Goal: Communication & Community: Answer question/provide support

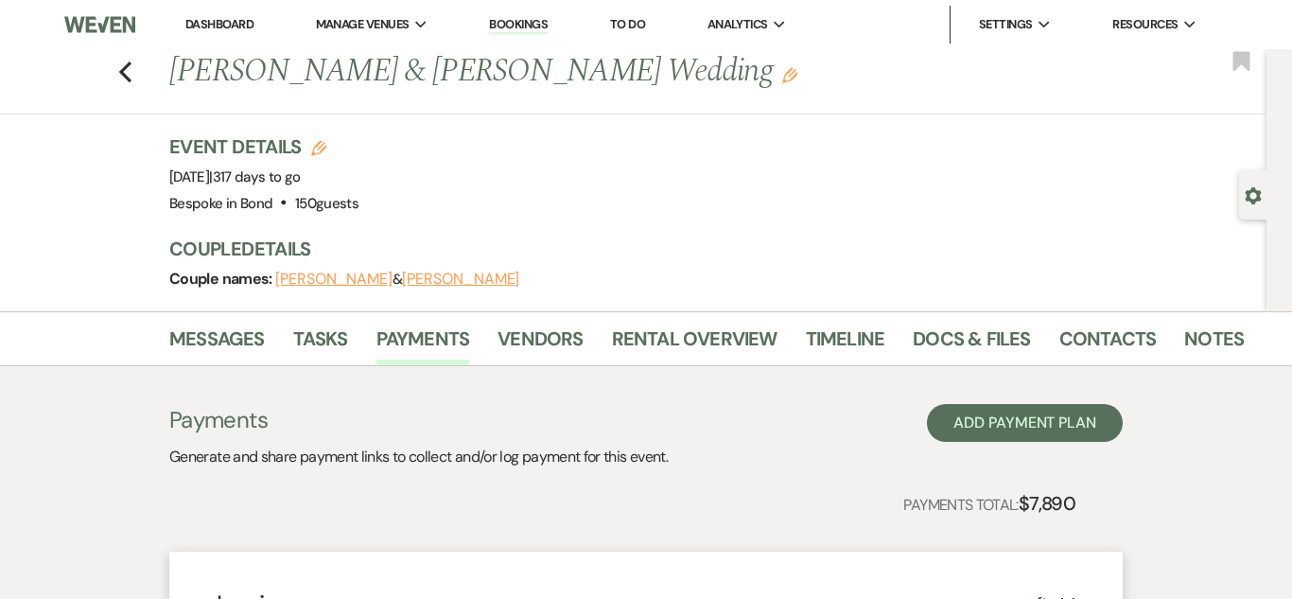
click at [215, 26] on link "Dashboard" at bounding box center [219, 24] width 68 height 16
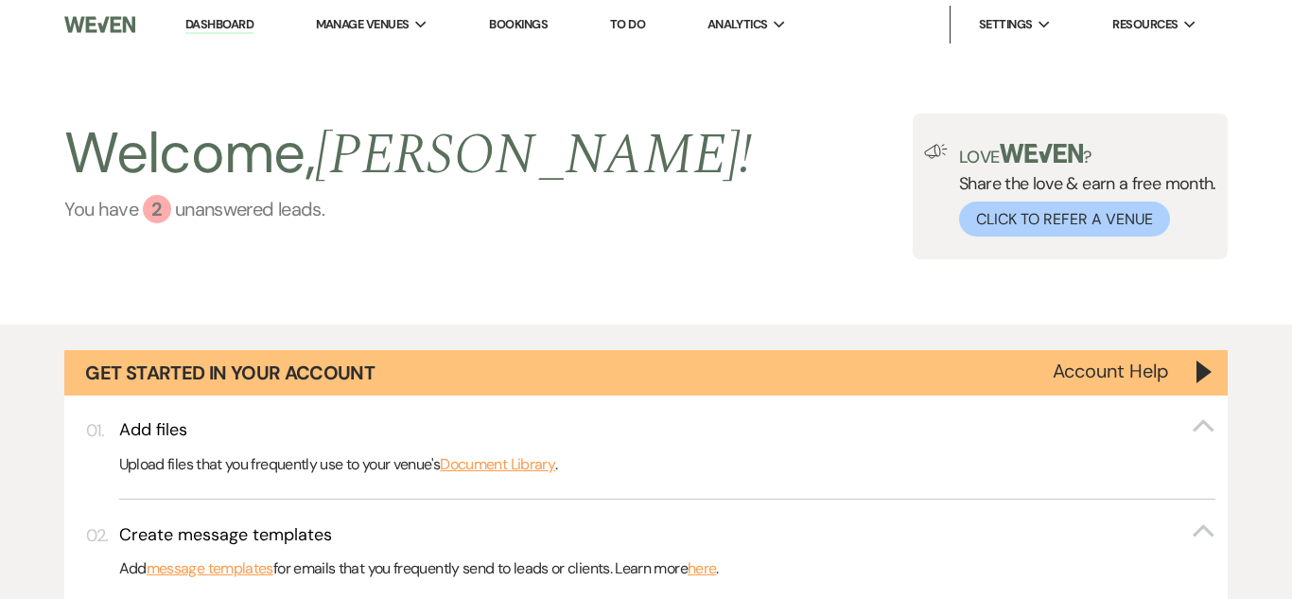
click at [167, 202] on div "2" at bounding box center [157, 209] width 28 height 28
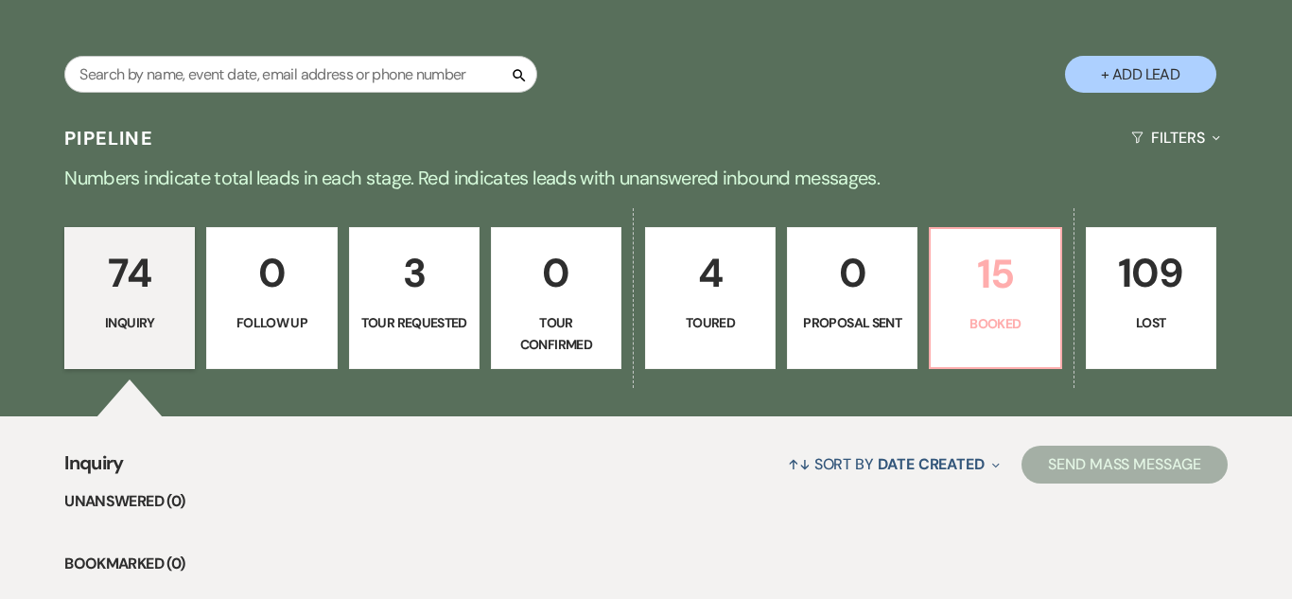
click at [967, 353] on link "15 Booked" at bounding box center [995, 298] width 132 height 142
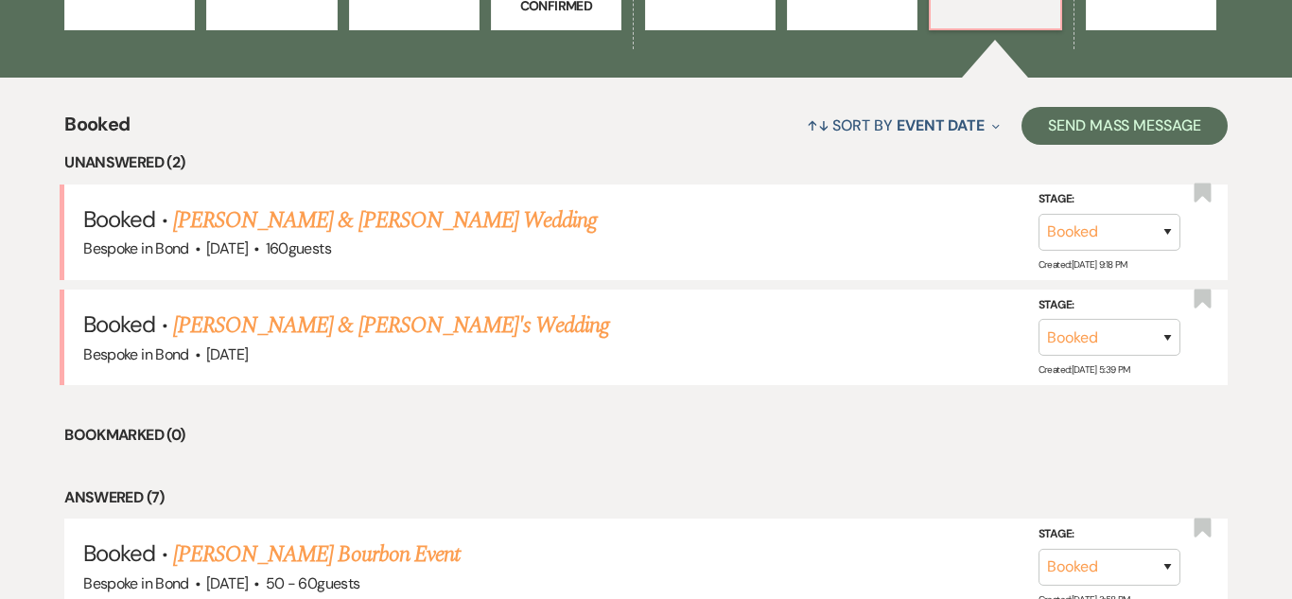
scroll to position [1541, 0]
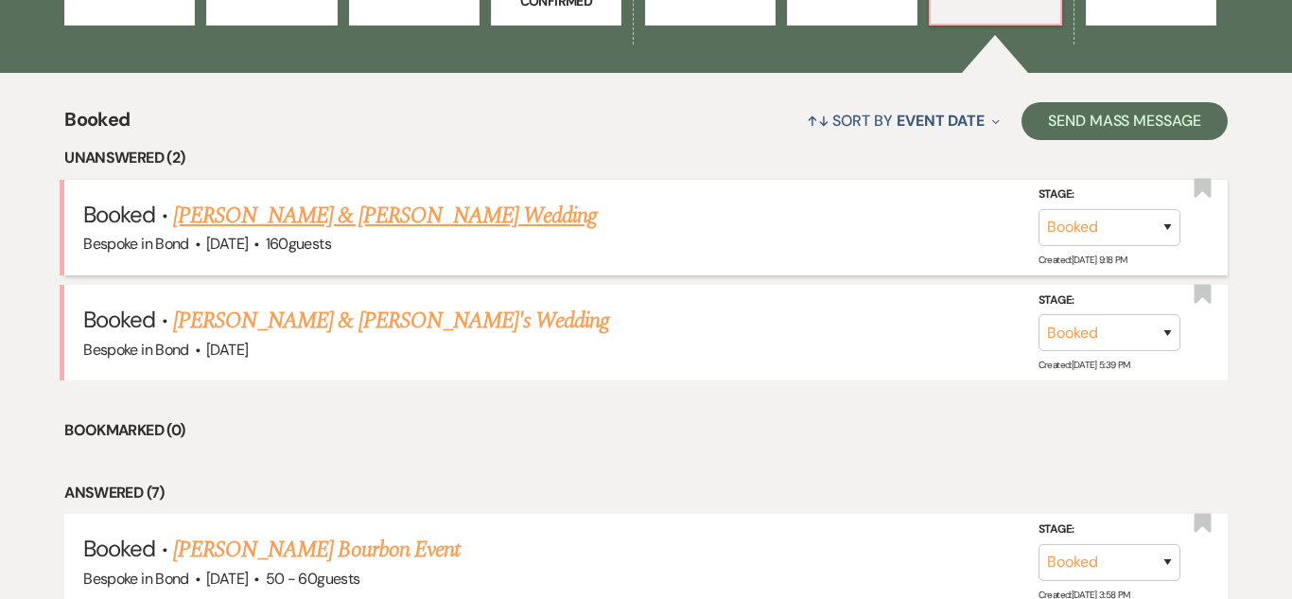
click at [417, 217] on link "[PERSON_NAME] & [PERSON_NAME] Wedding" at bounding box center [385, 216] width 424 height 34
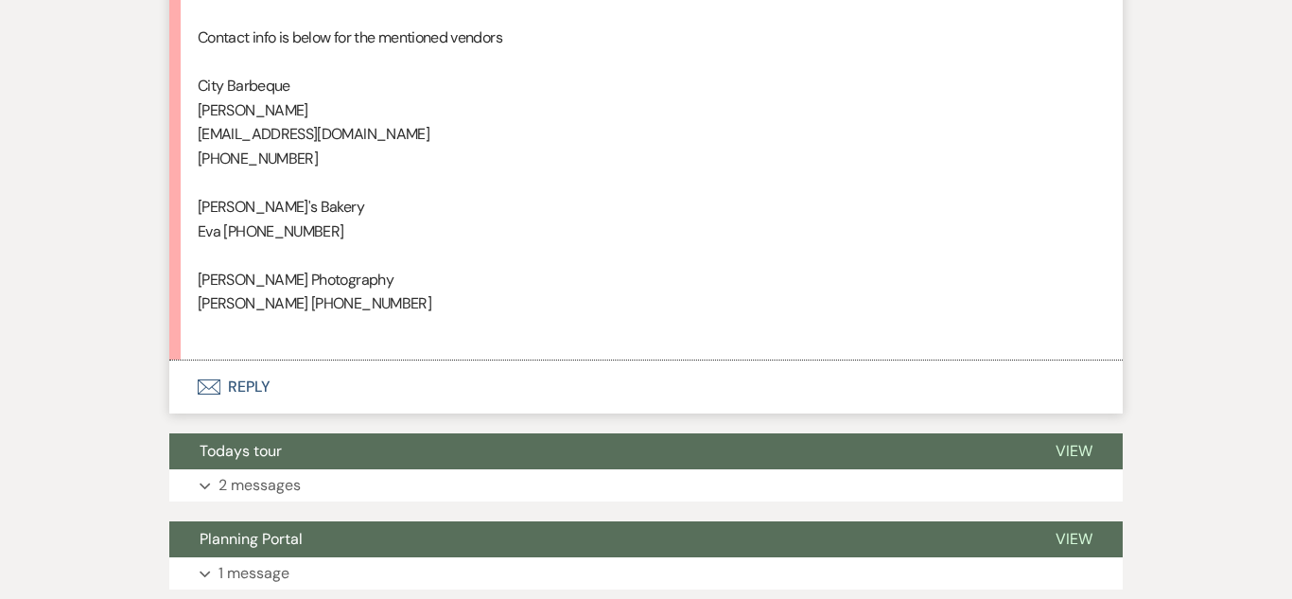
scroll to position [6164, 0]
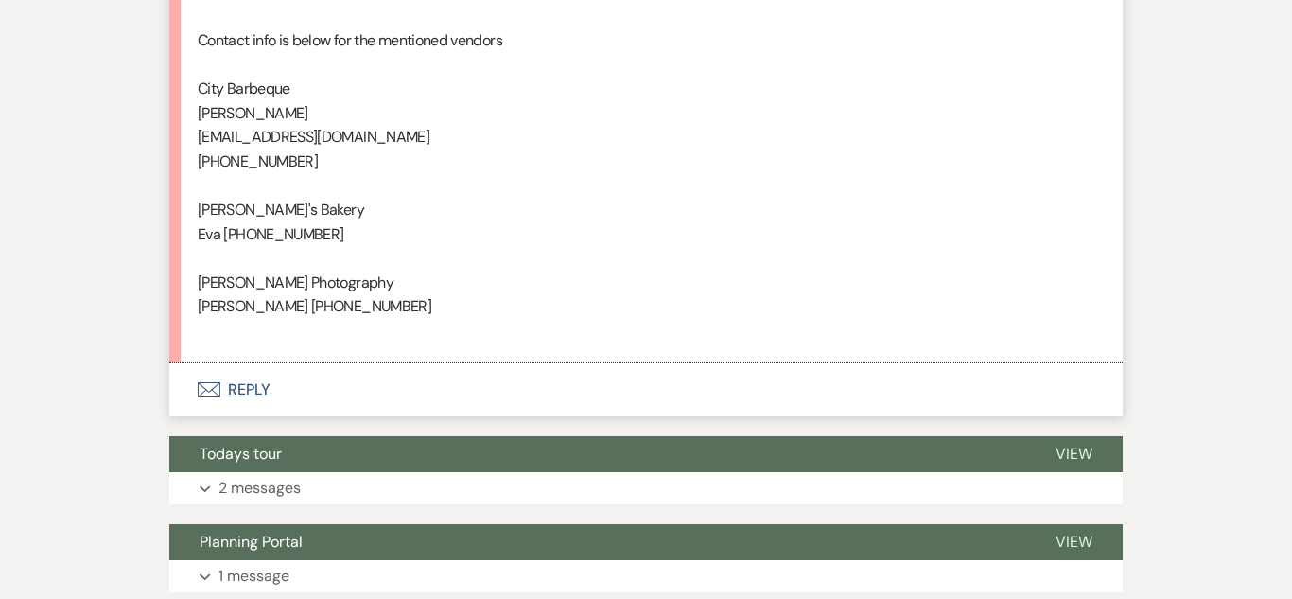
click at [241, 391] on button "Envelope Reply" at bounding box center [645, 389] width 953 height 53
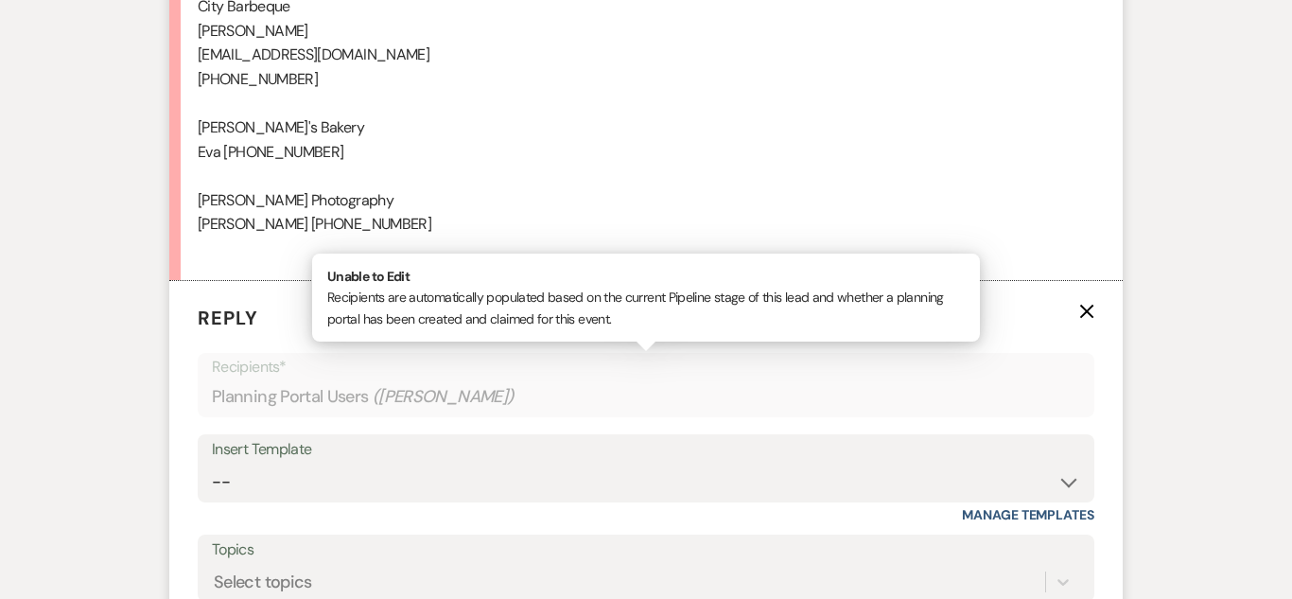
scroll to position [6507, 0]
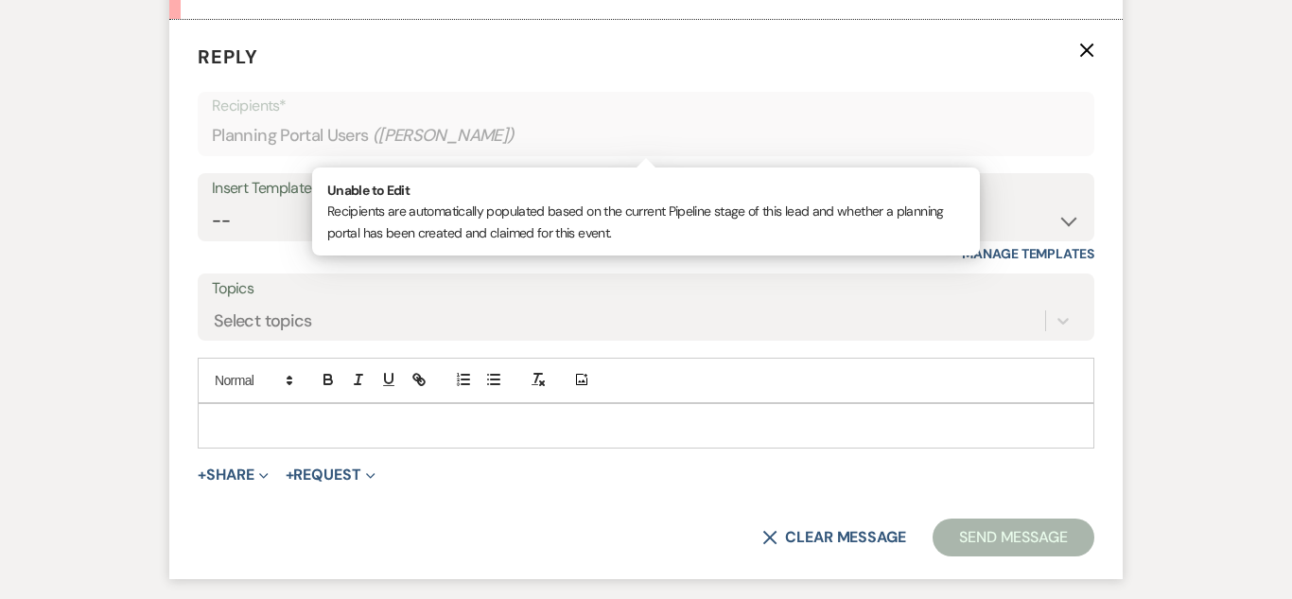
click at [280, 410] on div at bounding box center [646, 425] width 894 height 43
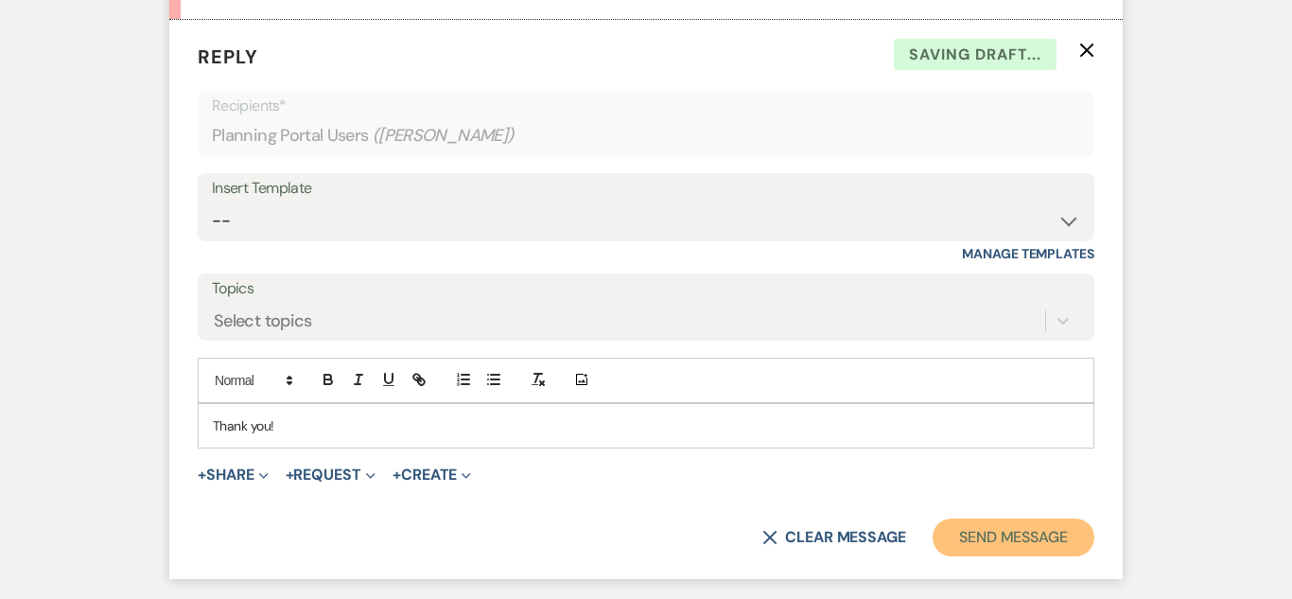
click at [1039, 539] on button "Send Message" at bounding box center [1013, 537] width 162 height 38
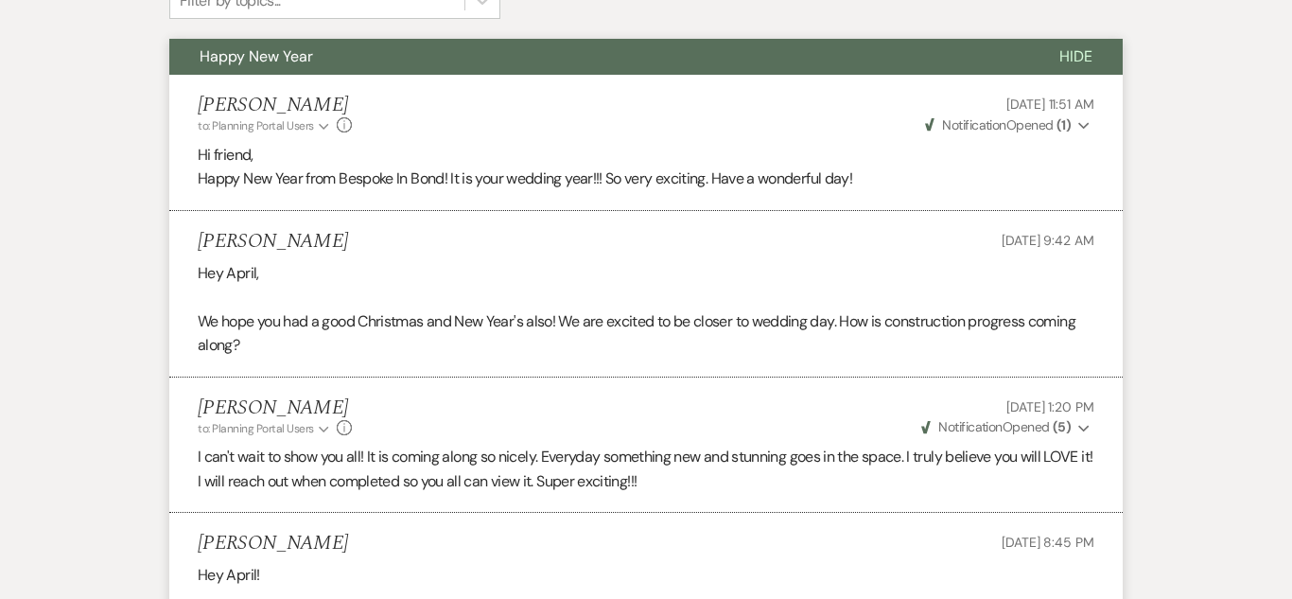
scroll to position [0, 0]
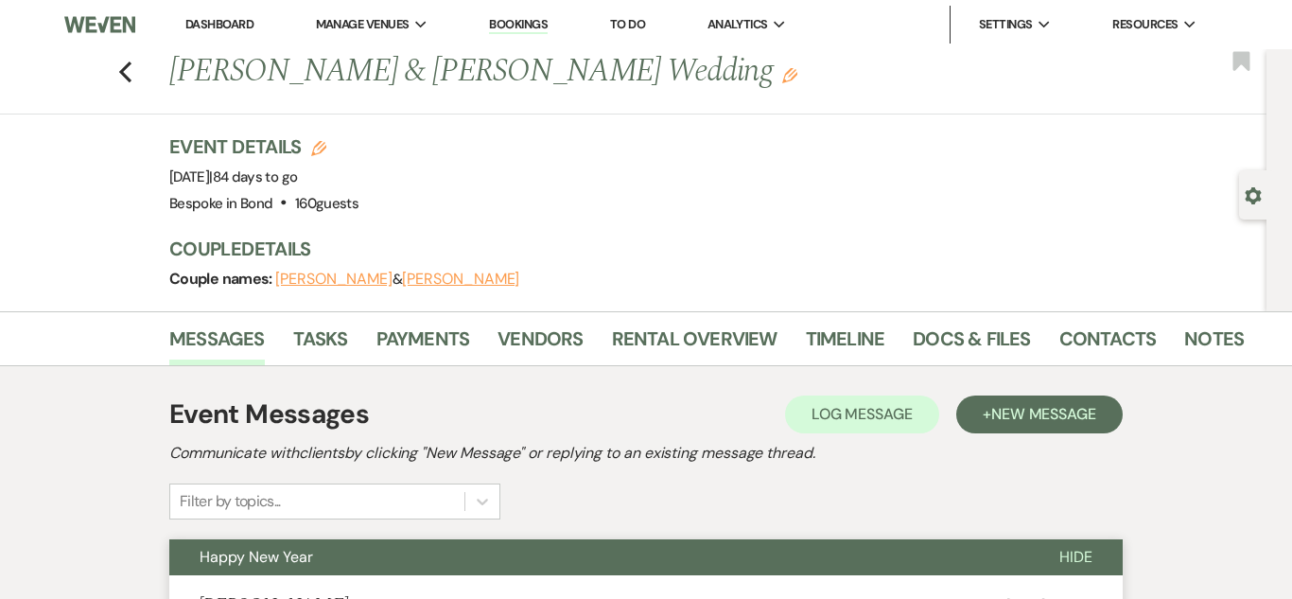
click at [226, 25] on link "Dashboard" at bounding box center [219, 24] width 68 height 16
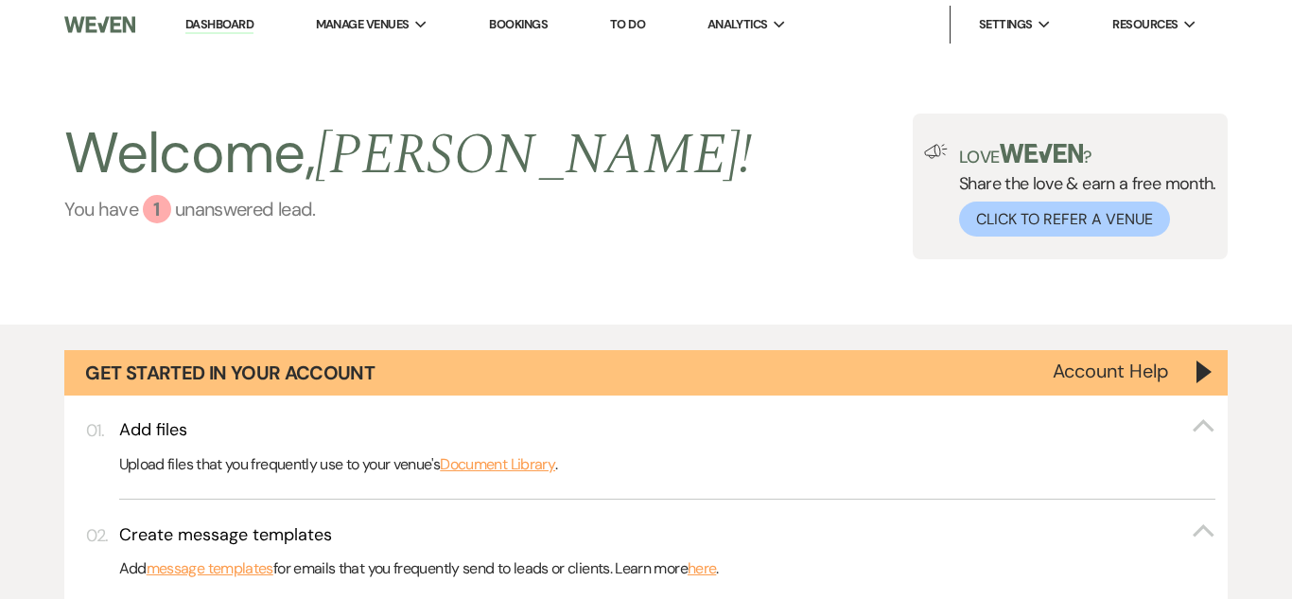
click at [156, 206] on div "1" at bounding box center [157, 209] width 28 height 28
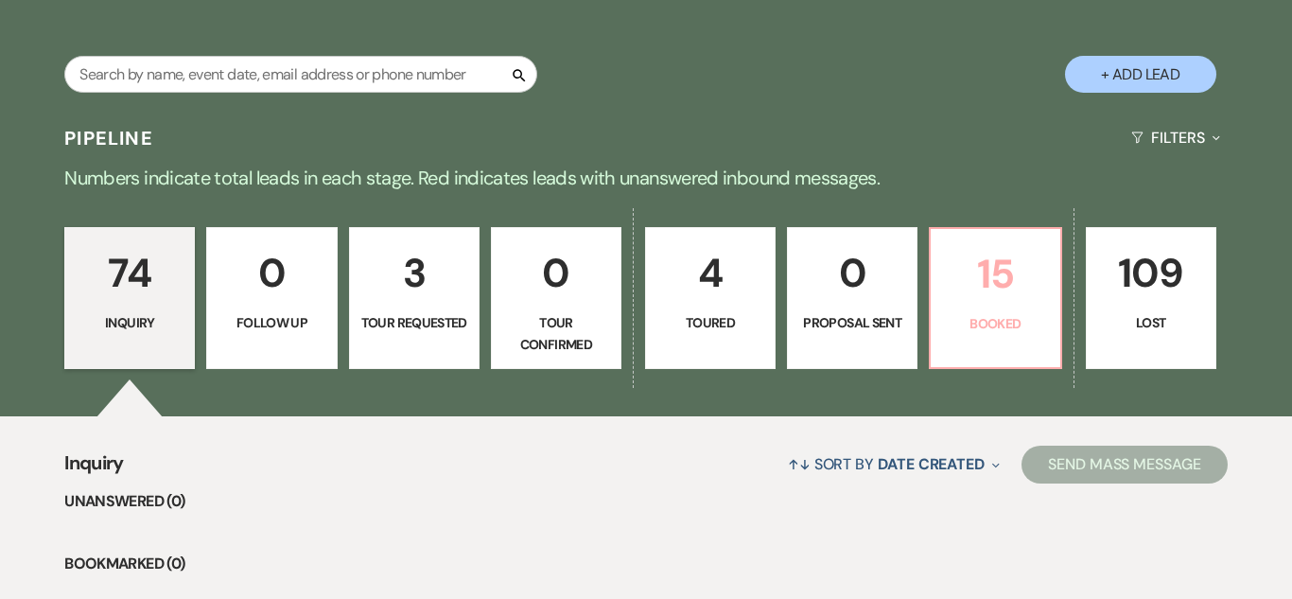
click at [1000, 321] on p "Booked" at bounding box center [995, 323] width 106 height 21
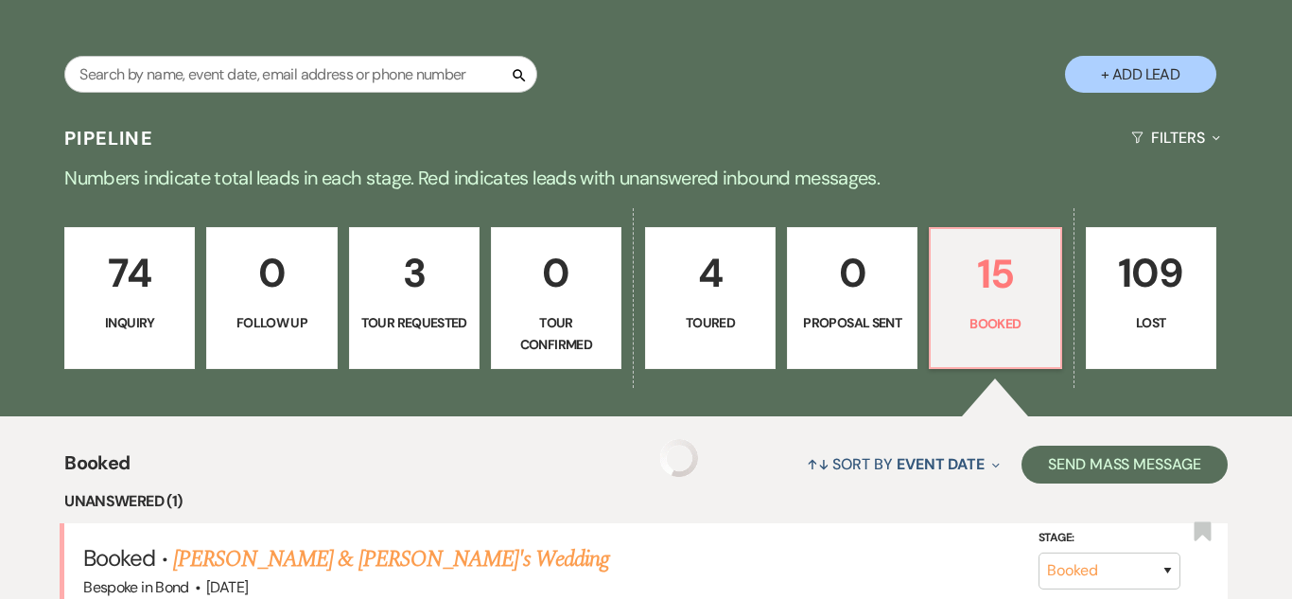
scroll to position [1677, 0]
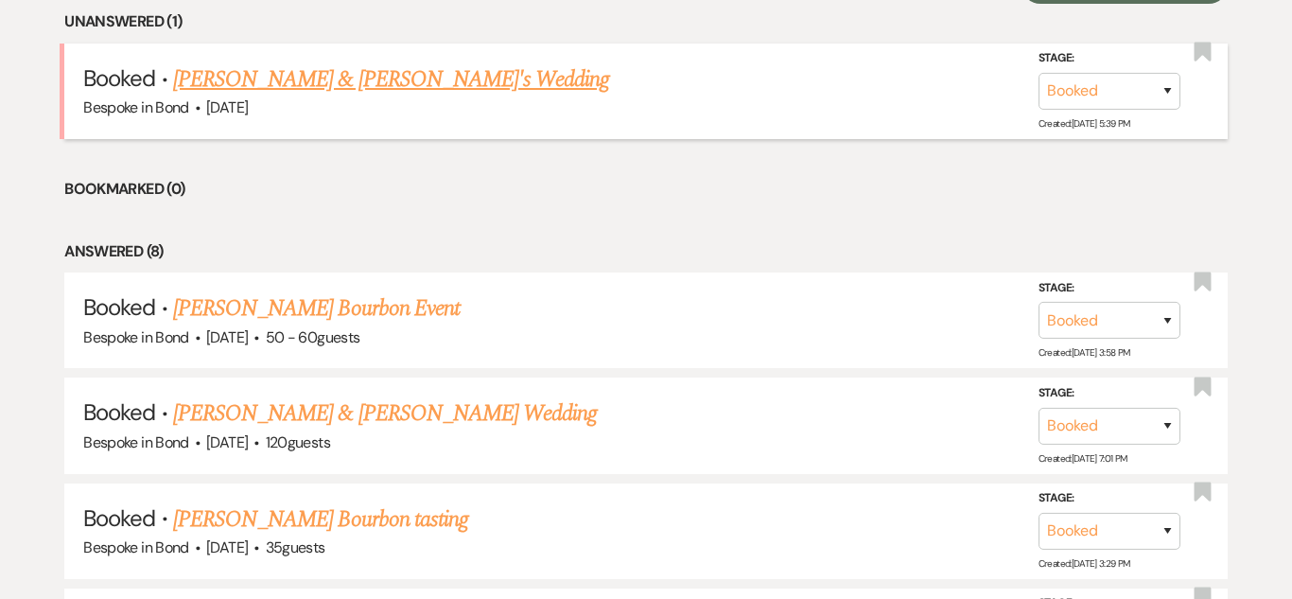
click at [301, 76] on link "[PERSON_NAME] & [PERSON_NAME]'s Wedding" at bounding box center [391, 79] width 437 height 34
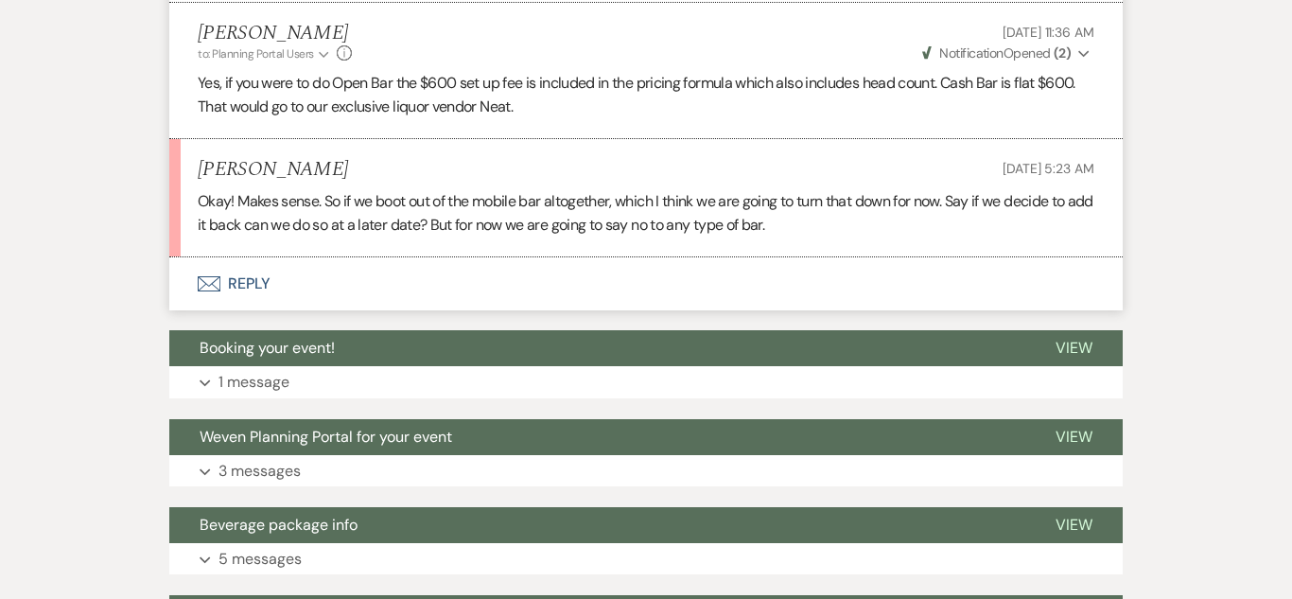
scroll to position [2137, 0]
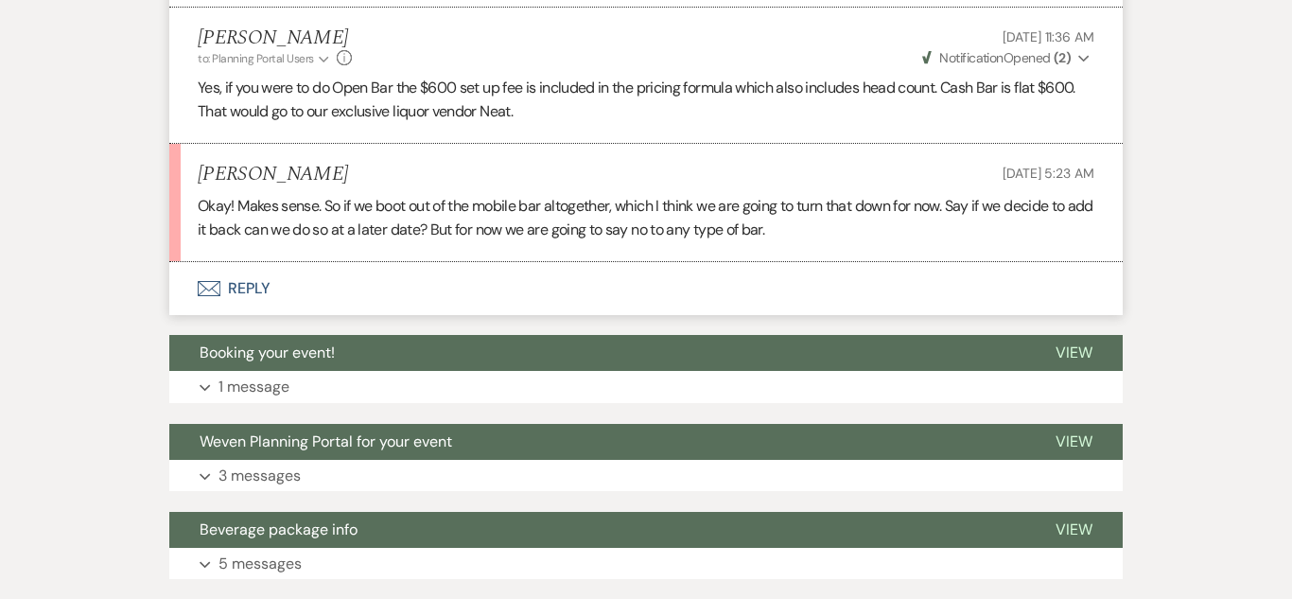
click at [253, 285] on button "Envelope Reply" at bounding box center [645, 288] width 953 height 53
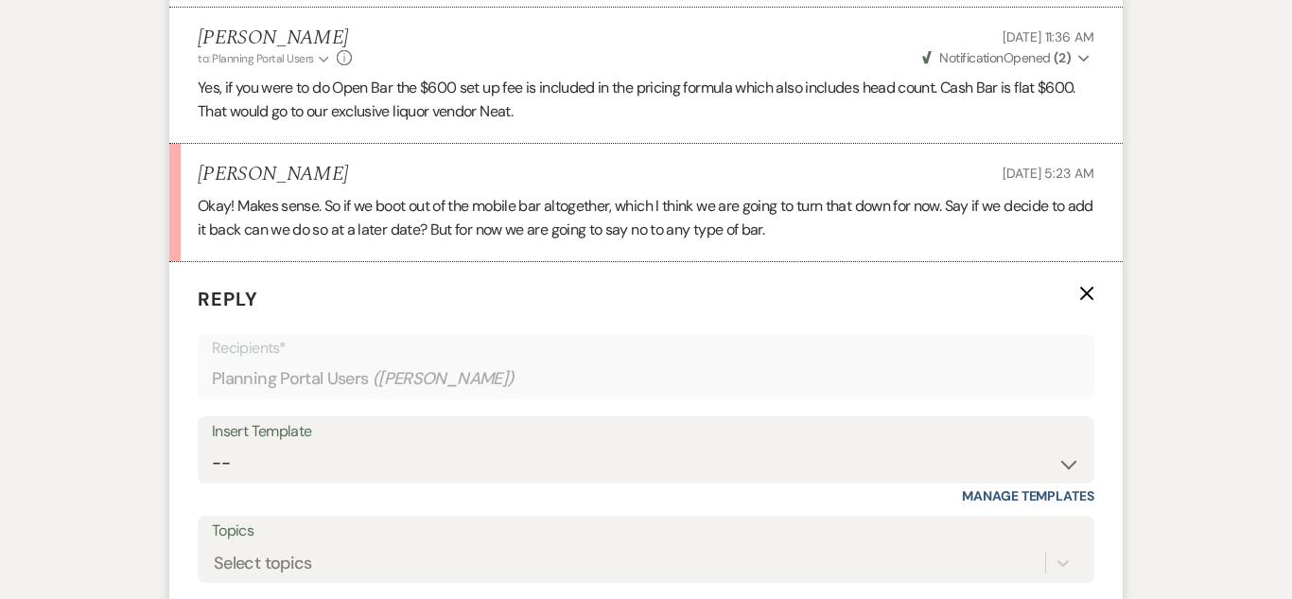
scroll to position [2379, 0]
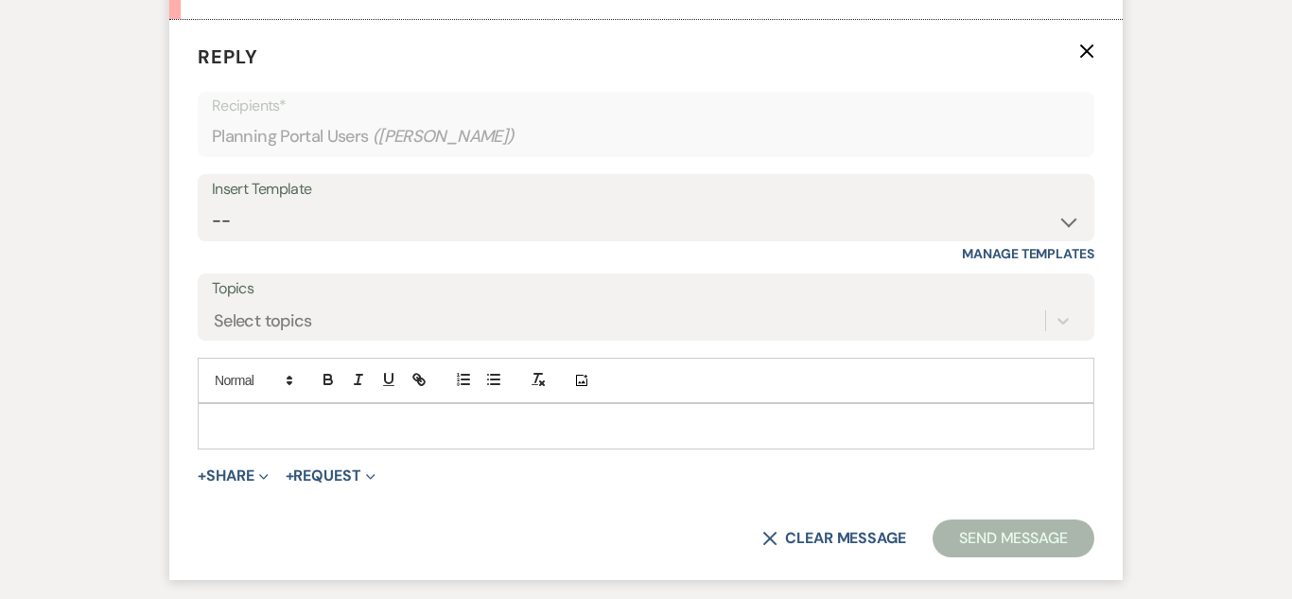
click at [337, 415] on p at bounding box center [646, 425] width 866 height 21
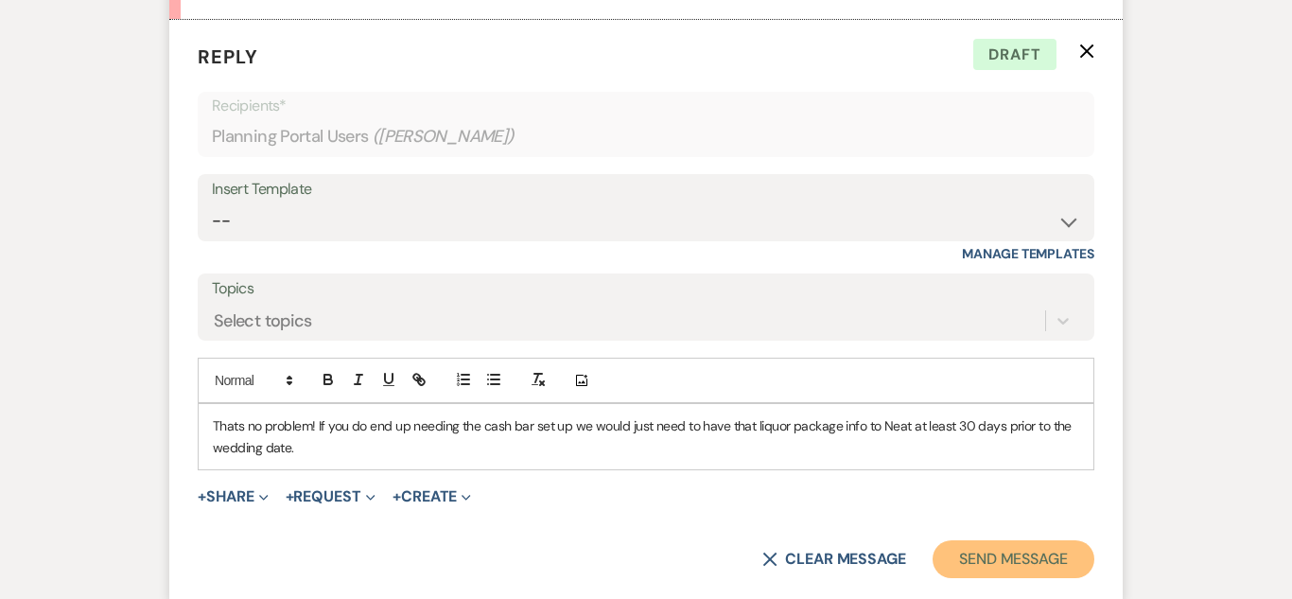
click at [1043, 554] on button "Send Message" at bounding box center [1013, 559] width 162 height 38
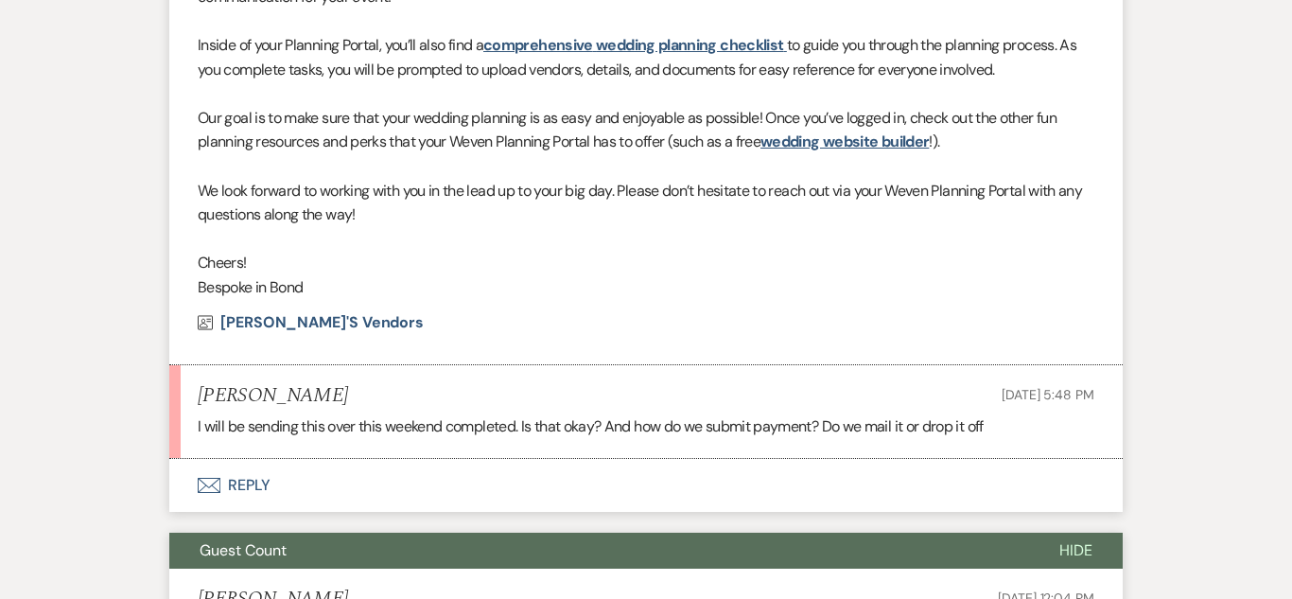
scroll to position [877, 0]
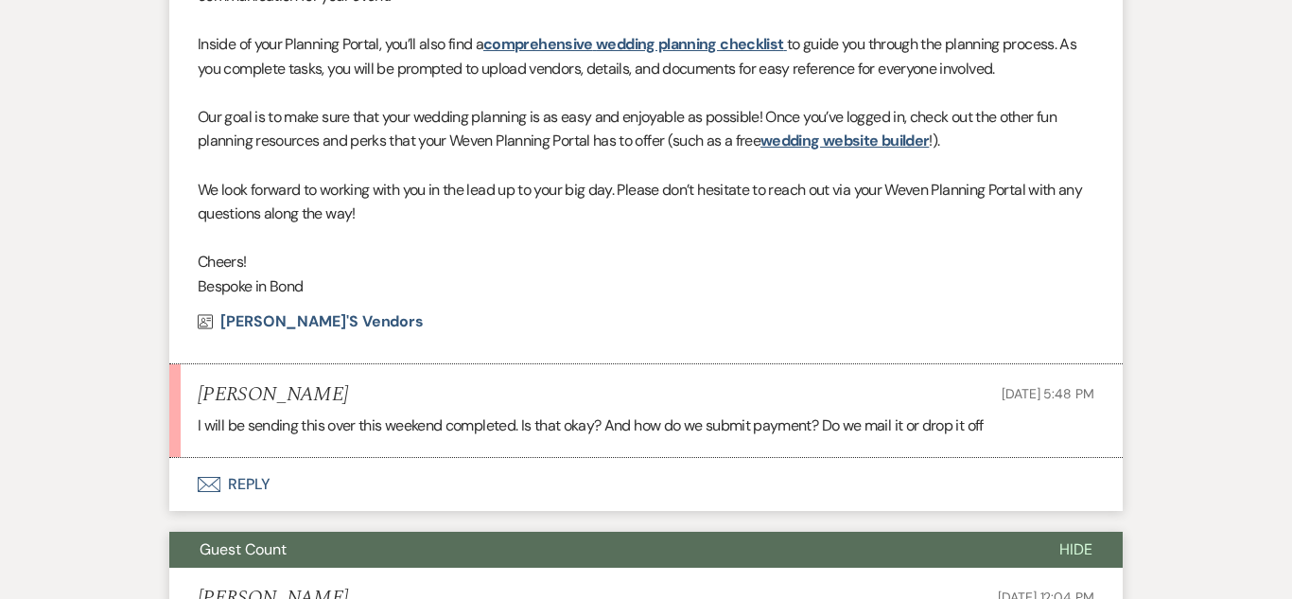
click at [236, 489] on button "Envelope Reply" at bounding box center [645, 484] width 953 height 53
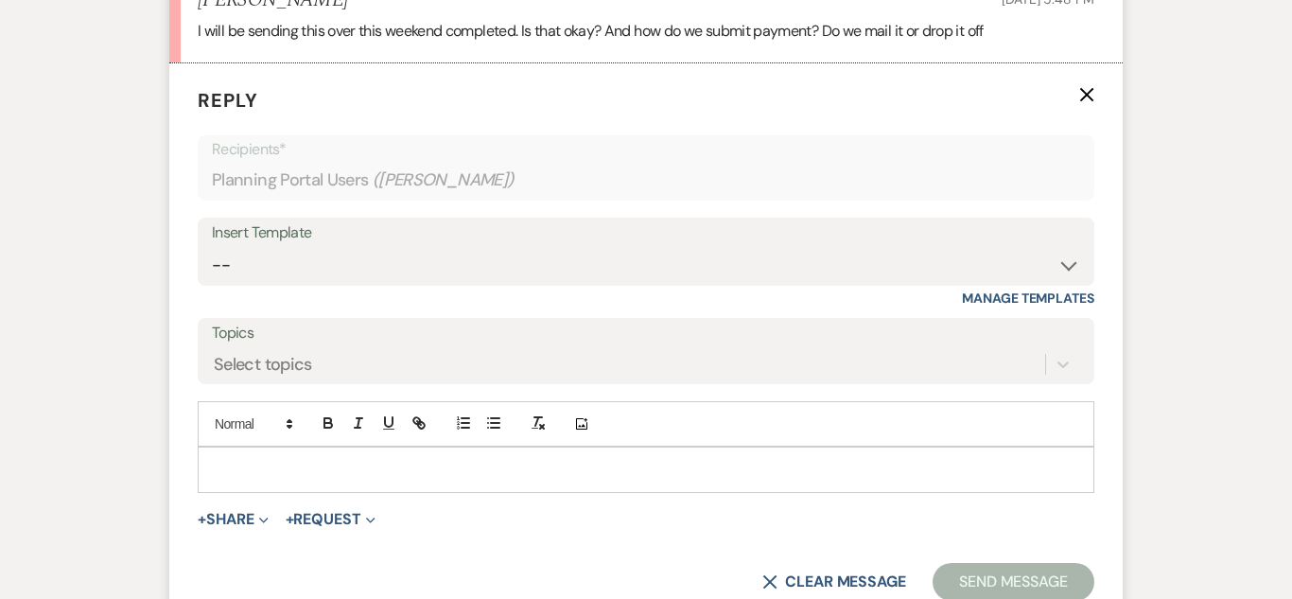
scroll to position [1314, 0]
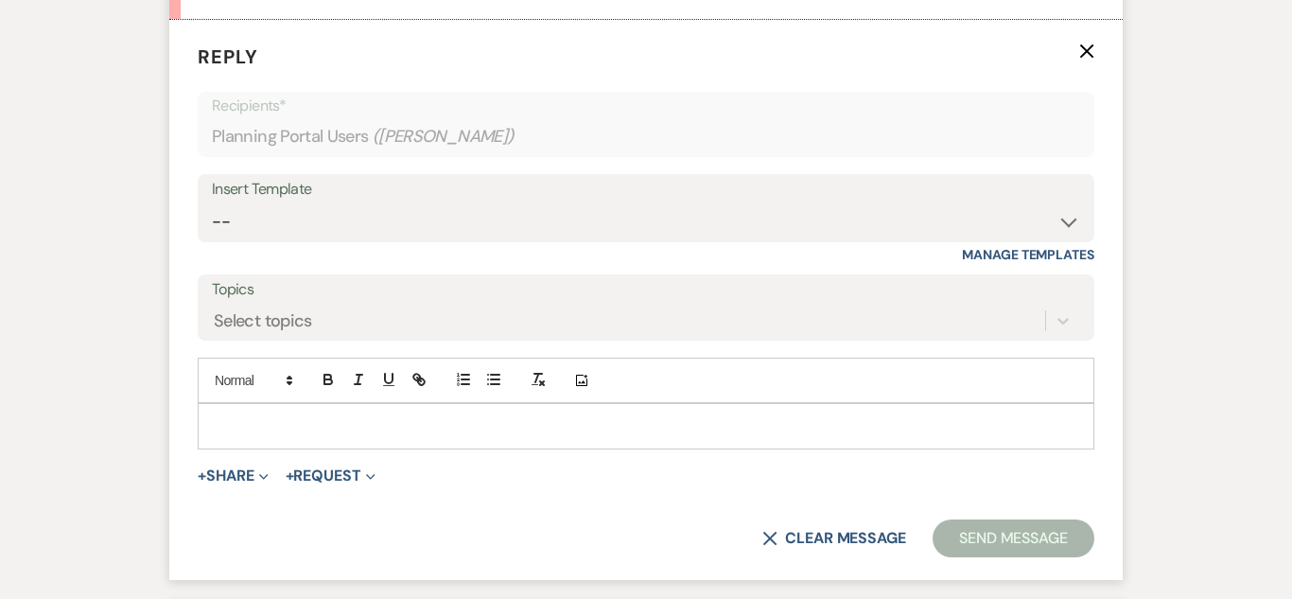
click at [362, 427] on p at bounding box center [646, 425] width 866 height 21
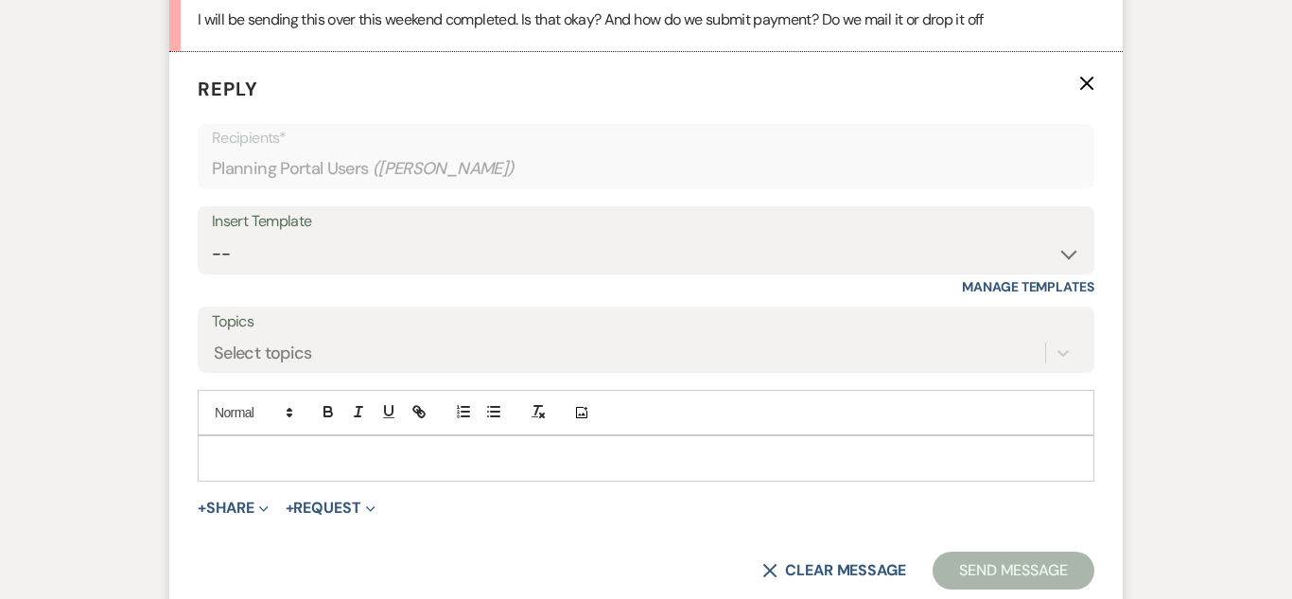
scroll to position [1285, 0]
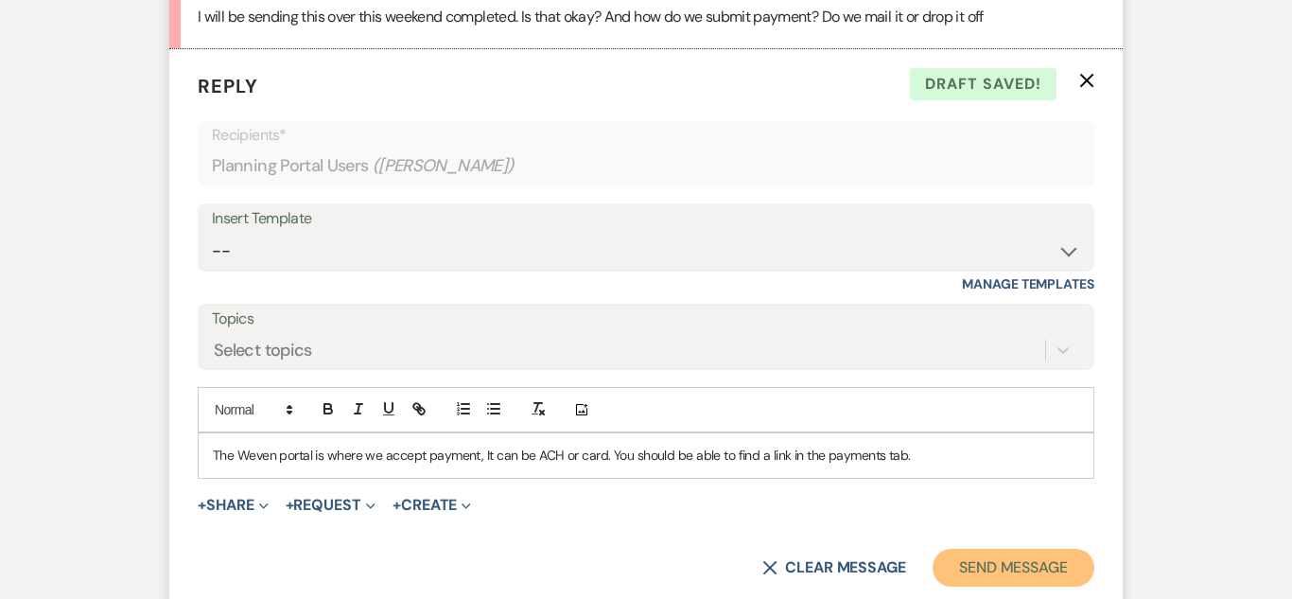
click at [981, 566] on button "Send Message" at bounding box center [1013, 567] width 162 height 38
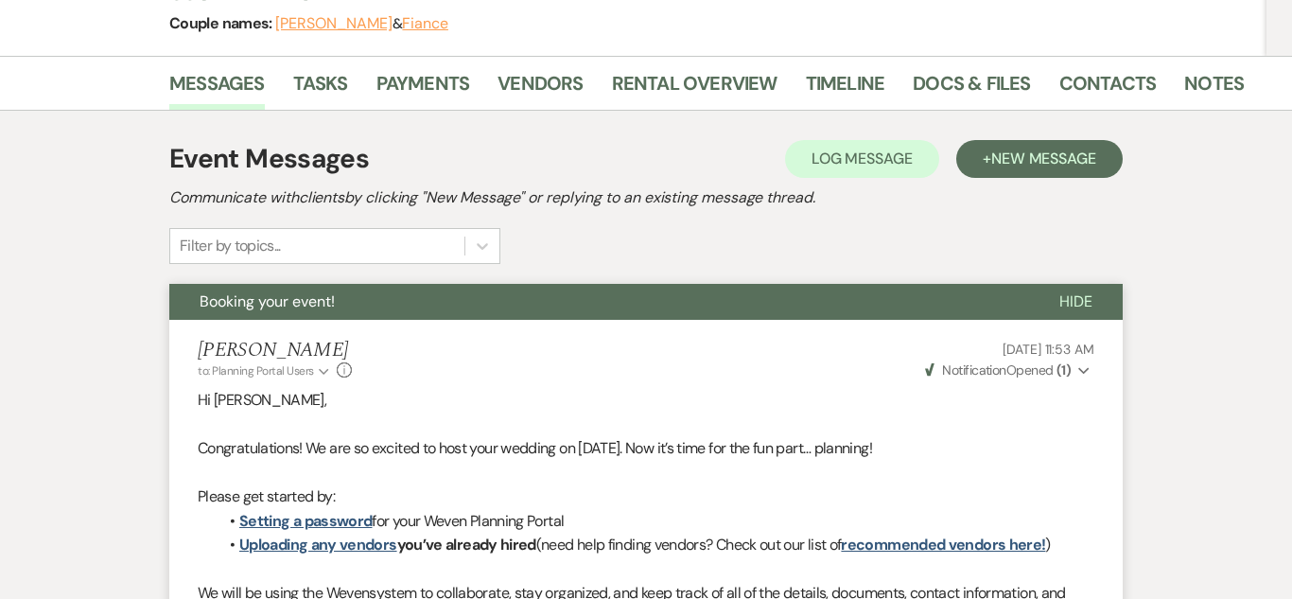
scroll to position [0, 0]
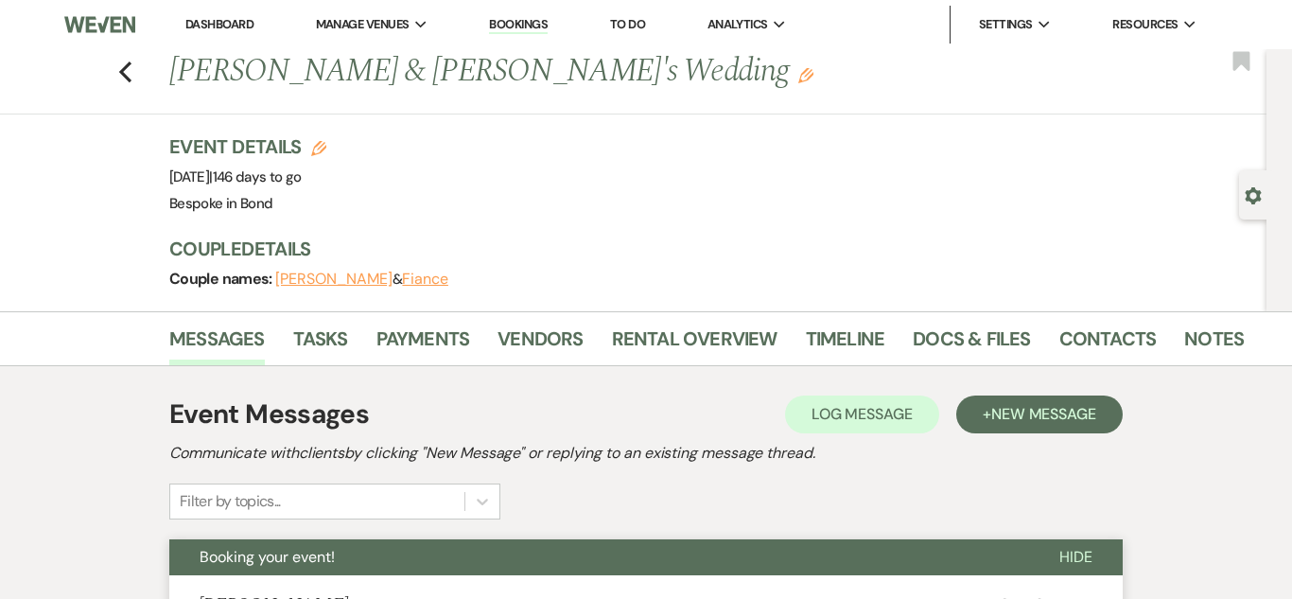
click at [217, 30] on link "Dashboard" at bounding box center [219, 24] width 68 height 16
